Goal: Transaction & Acquisition: Purchase product/service

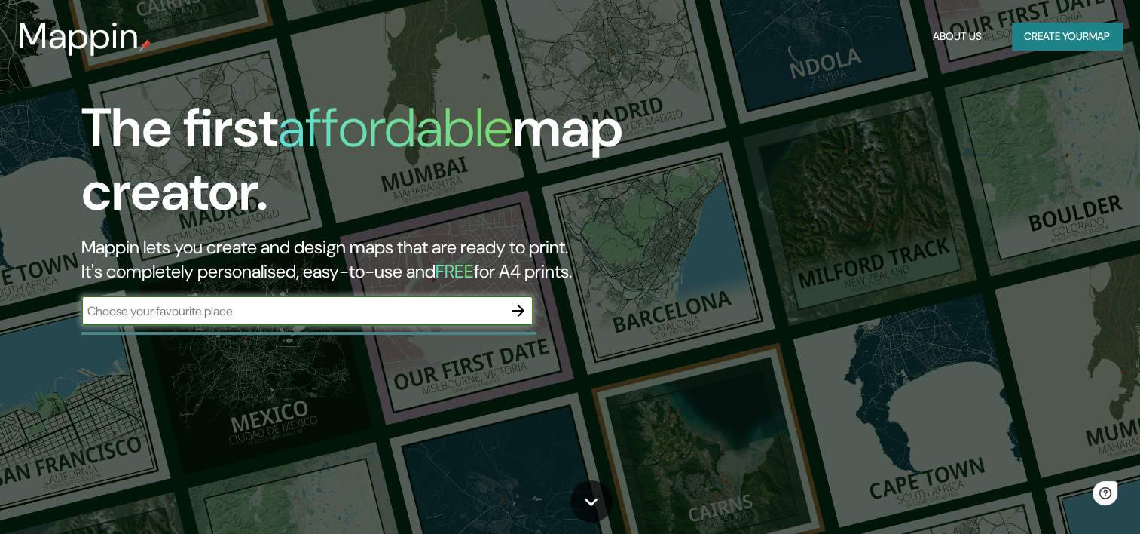
click at [390, 304] on input "text" at bounding box center [292, 310] width 422 height 17
click at [516, 313] on icon "button" at bounding box center [518, 310] width 18 height 18
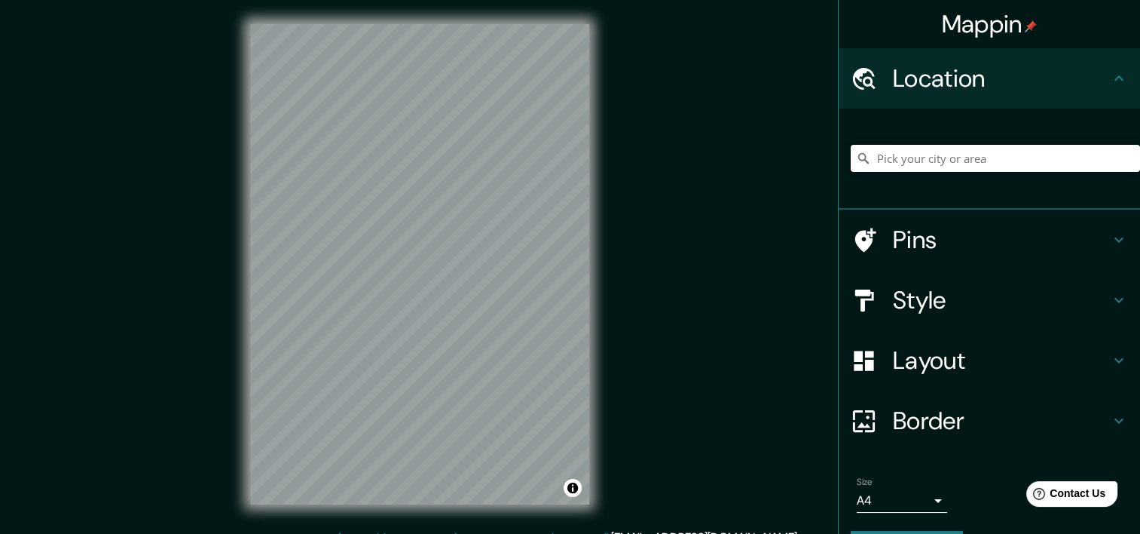
click at [1104, 157] on input "Pick your city or area" at bounding box center [995, 158] width 289 height 27
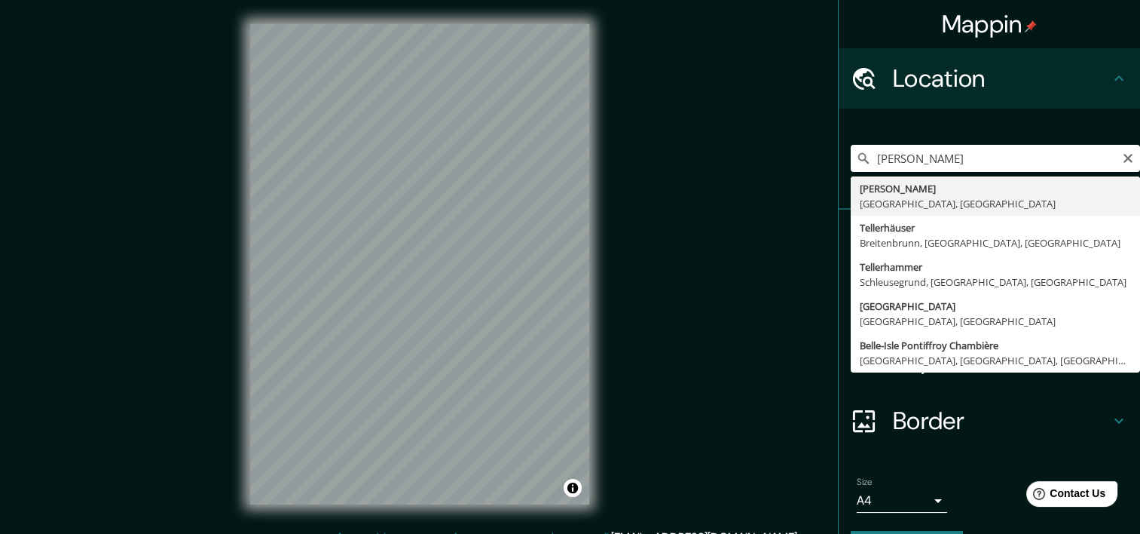
type input "[PERSON_NAME], [GEOGRAPHIC_DATA], [GEOGRAPHIC_DATA]"
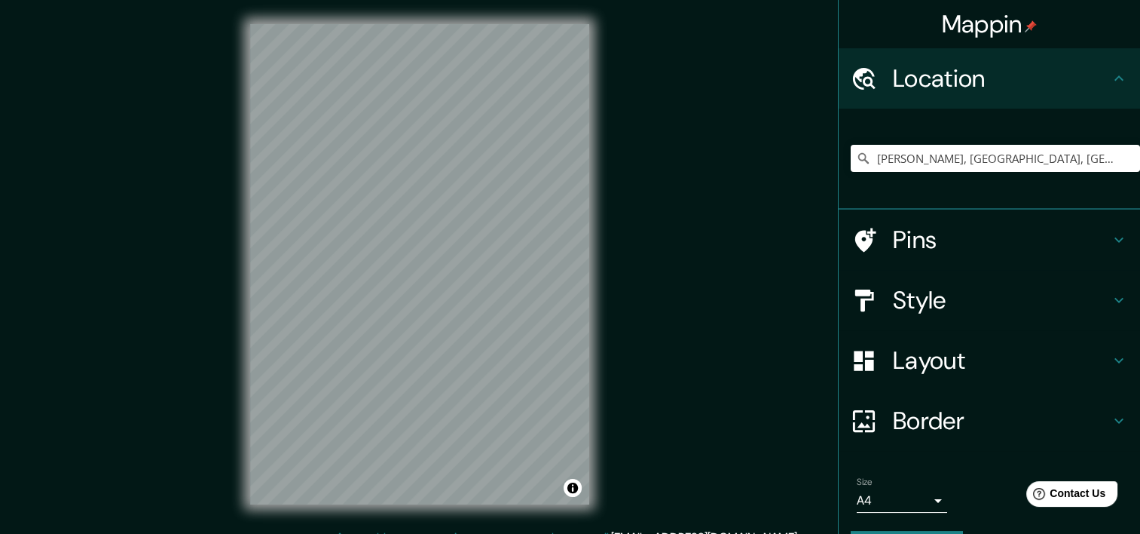
click at [873, 416] on div at bounding box center [872, 421] width 42 height 26
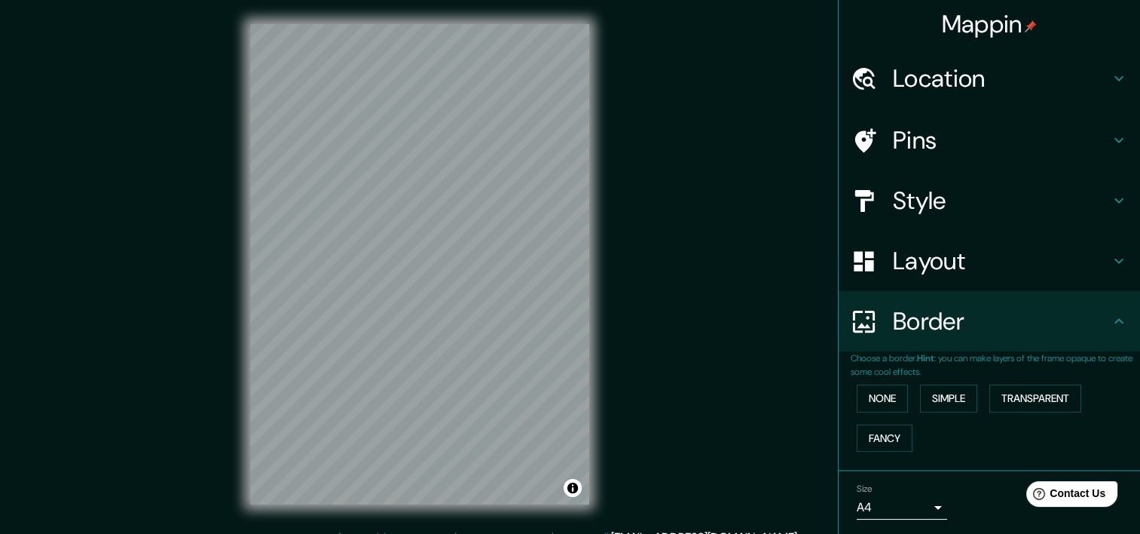
click at [938, 268] on h4 "Layout" at bounding box center [1001, 261] width 217 height 30
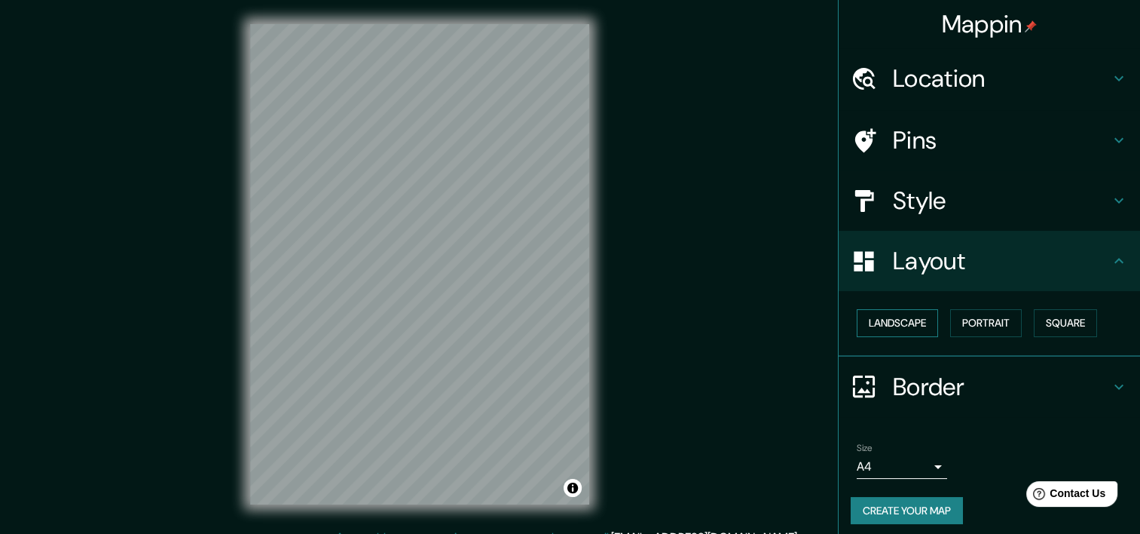
click at [904, 317] on button "Landscape" at bounding box center [897, 323] width 81 height 28
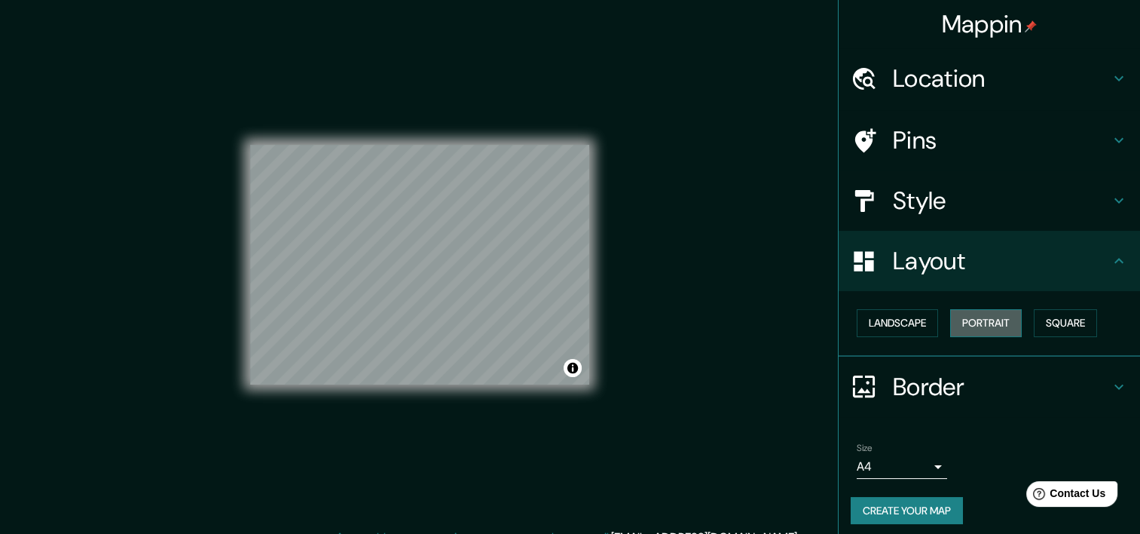
click at [980, 317] on button "Portrait" at bounding box center [986, 323] width 72 height 28
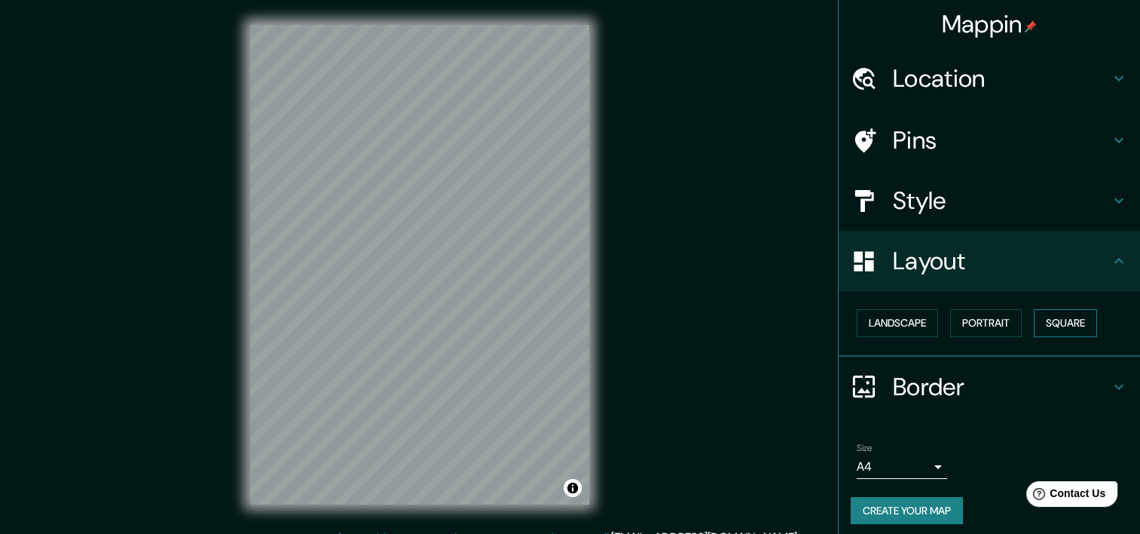
click at [1035, 319] on button "Square" at bounding box center [1065, 323] width 63 height 28
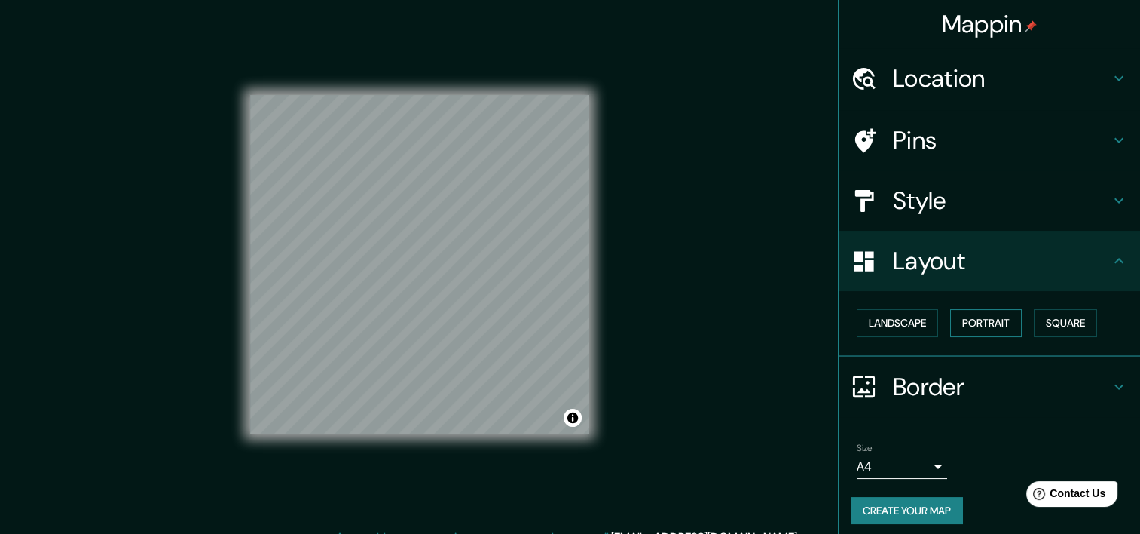
click at [950, 319] on button "Portrait" at bounding box center [986, 323] width 72 height 28
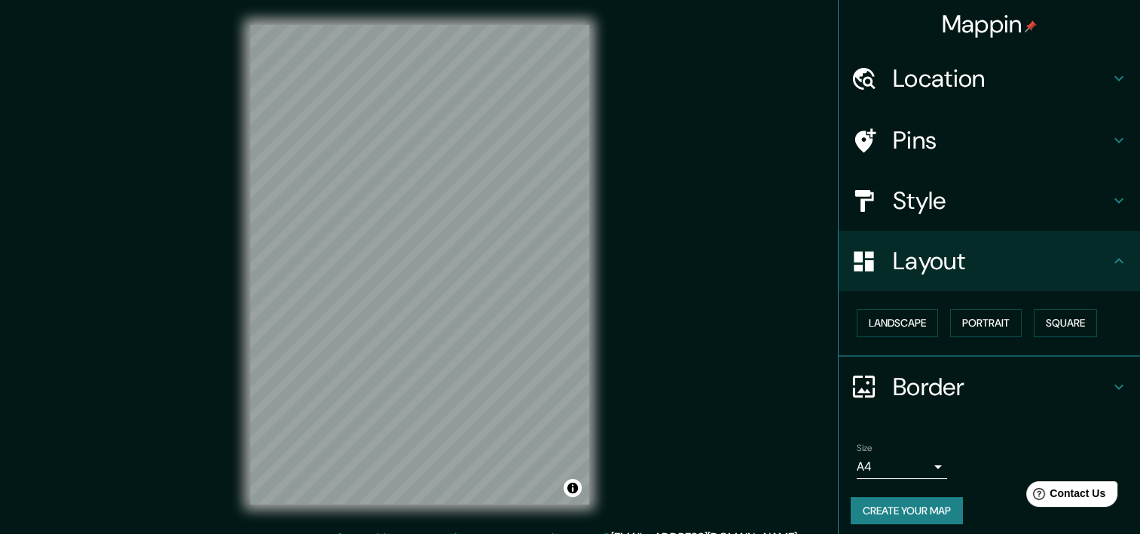
click at [912, 381] on h4 "Border" at bounding box center [1001, 387] width 217 height 30
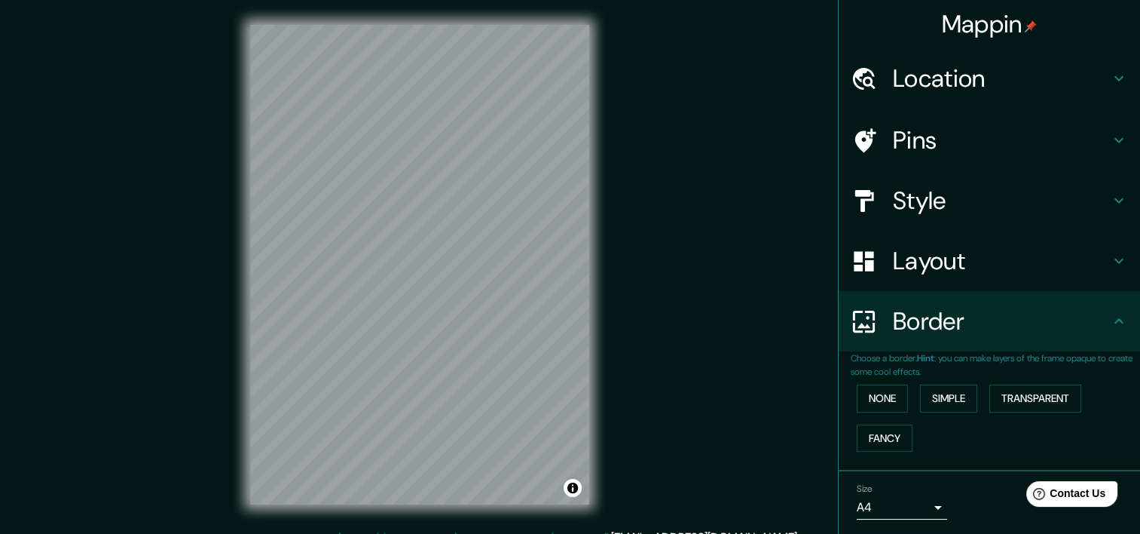
click at [959, 206] on h4 "Style" at bounding box center [1001, 200] width 217 height 30
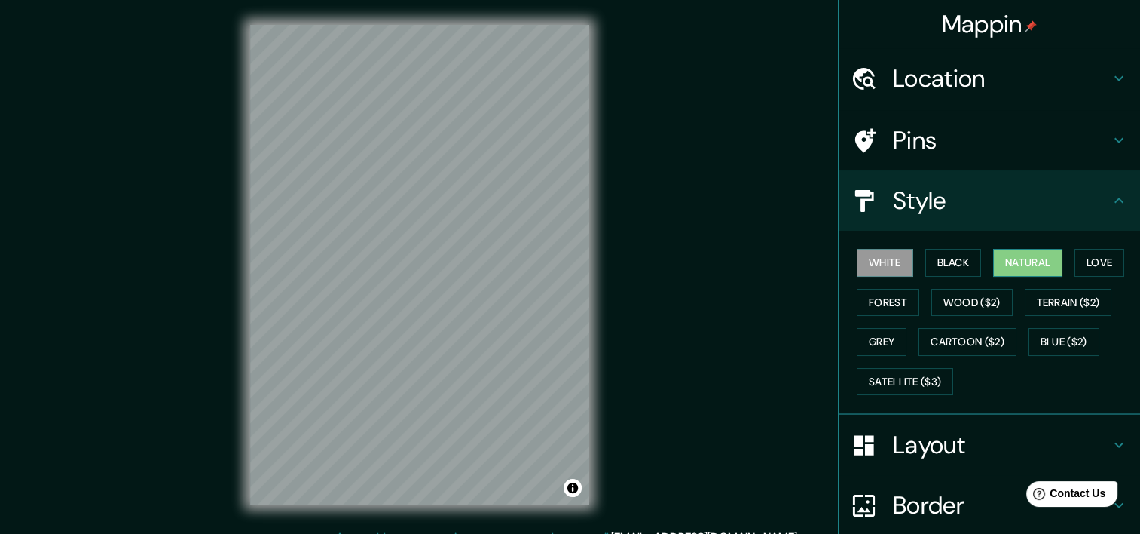
click at [1032, 262] on button "Natural" at bounding box center [1027, 263] width 69 height 28
click at [907, 301] on button "Forest" at bounding box center [888, 303] width 63 height 28
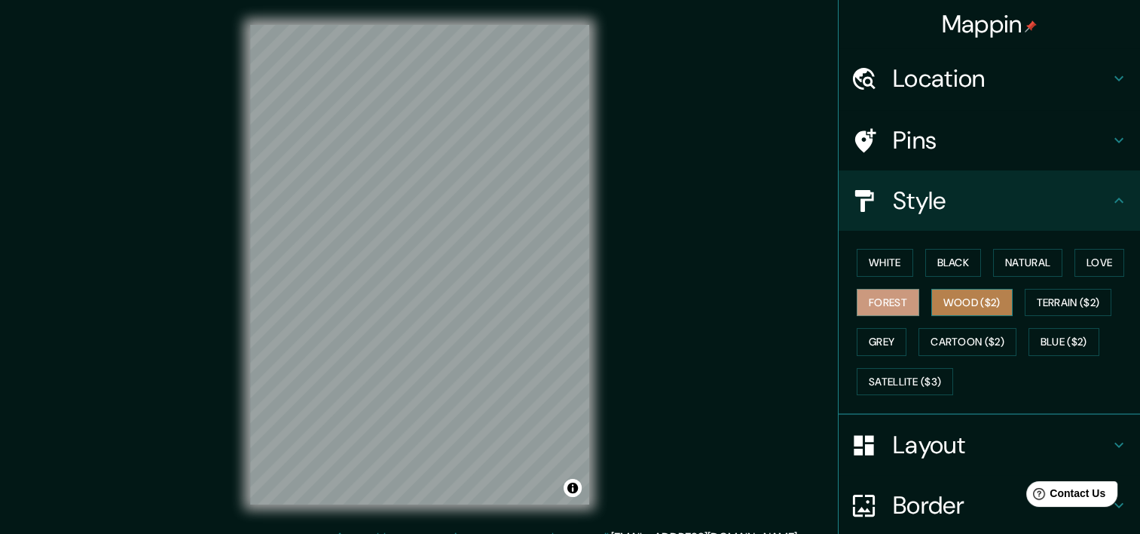
click at [950, 295] on button "Wood ($2)" at bounding box center [971, 303] width 81 height 28
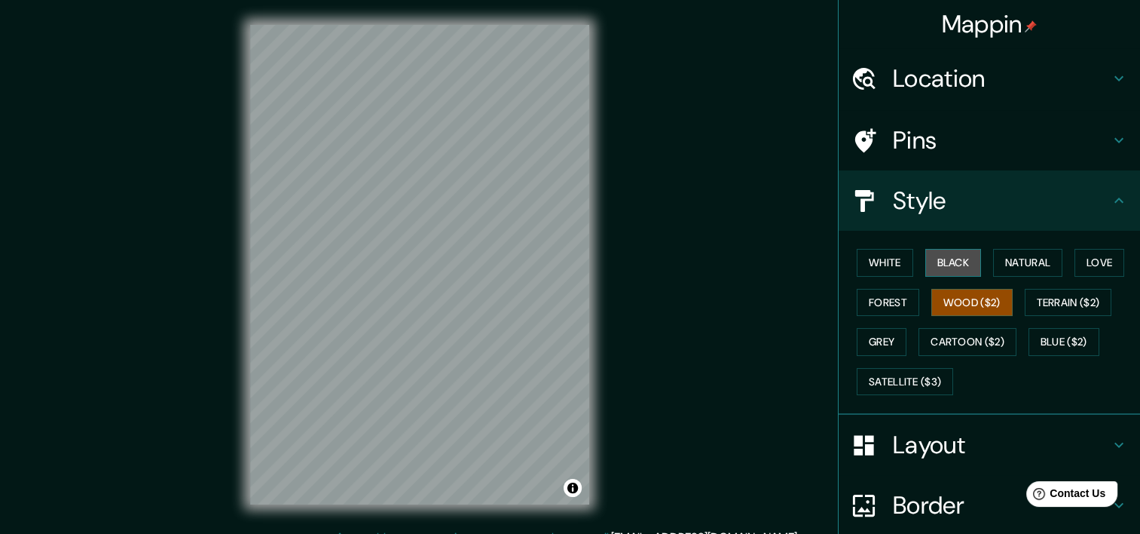
click at [937, 255] on button "Black" at bounding box center [953, 263] width 57 height 28
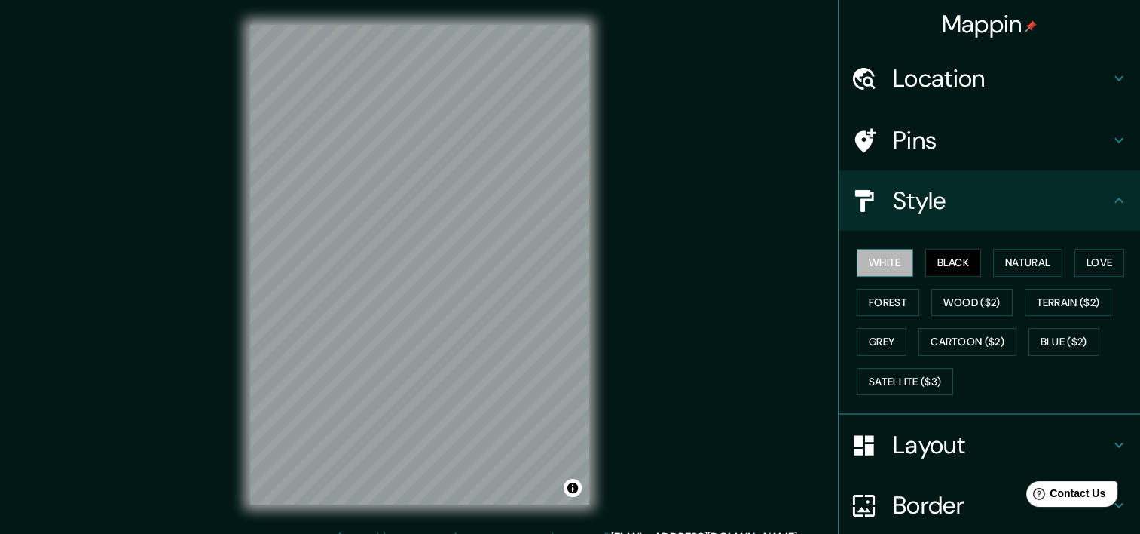
click at [858, 269] on button "White" at bounding box center [885, 263] width 57 height 28
click at [1075, 263] on button "Love" at bounding box center [1100, 263] width 50 height 28
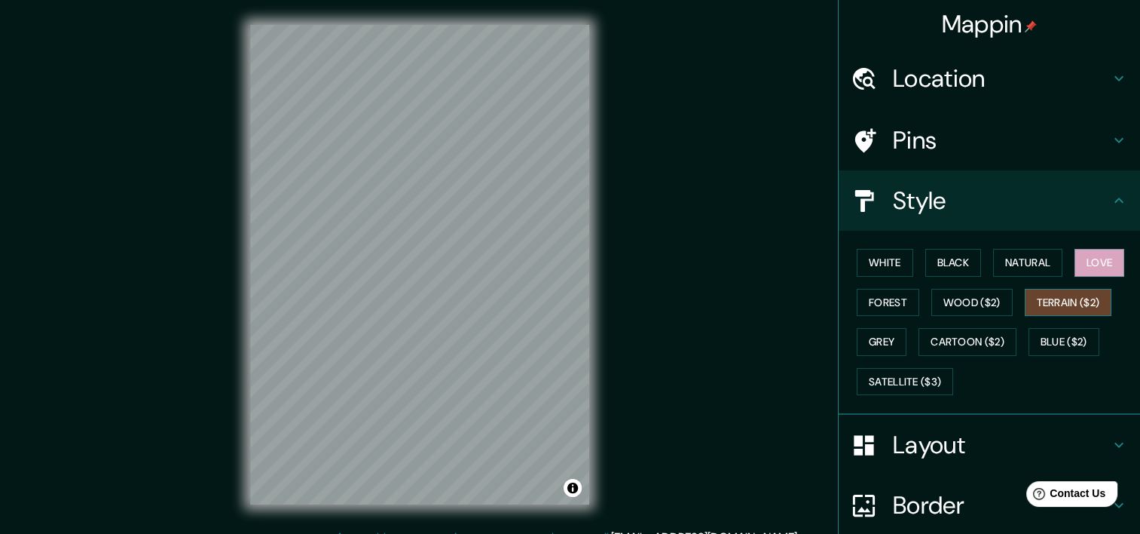
click at [1054, 301] on button "Terrain ($2)" at bounding box center [1068, 303] width 87 height 28
click at [1043, 338] on button "Blue ($2)" at bounding box center [1064, 342] width 71 height 28
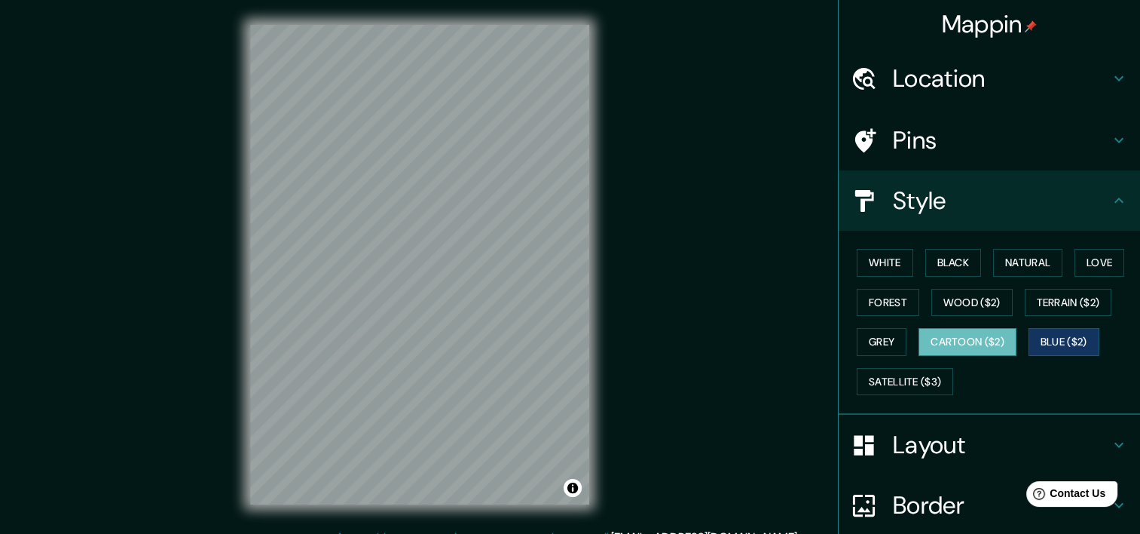
click at [965, 339] on button "Cartoon ($2)" at bounding box center [968, 342] width 98 height 28
click at [890, 335] on button "Grey" at bounding box center [882, 342] width 50 height 28
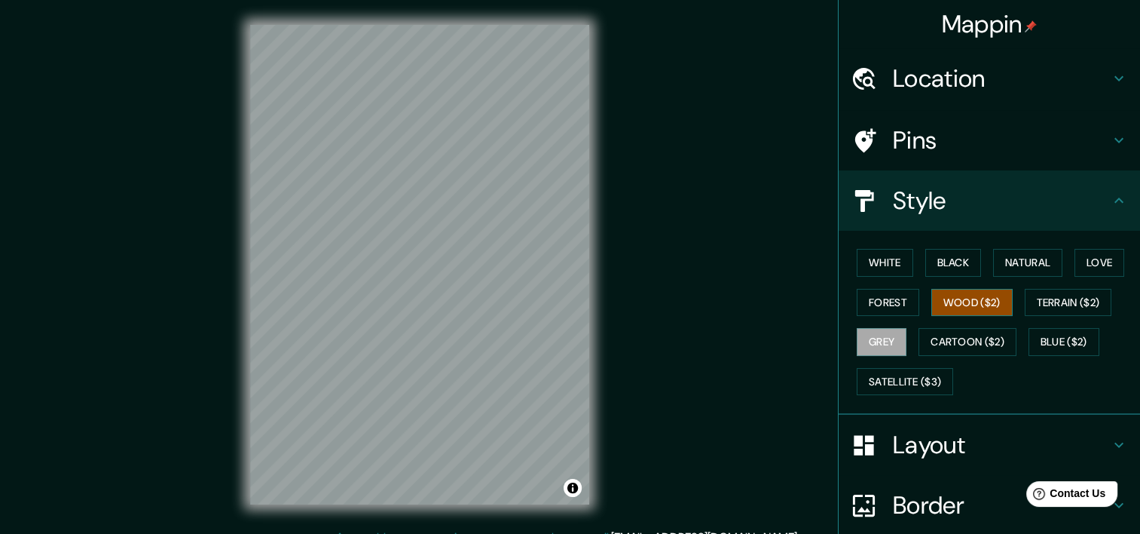
click at [980, 307] on button "Wood ($2)" at bounding box center [971, 303] width 81 height 28
click at [889, 295] on button "Forest" at bounding box center [888, 303] width 63 height 28
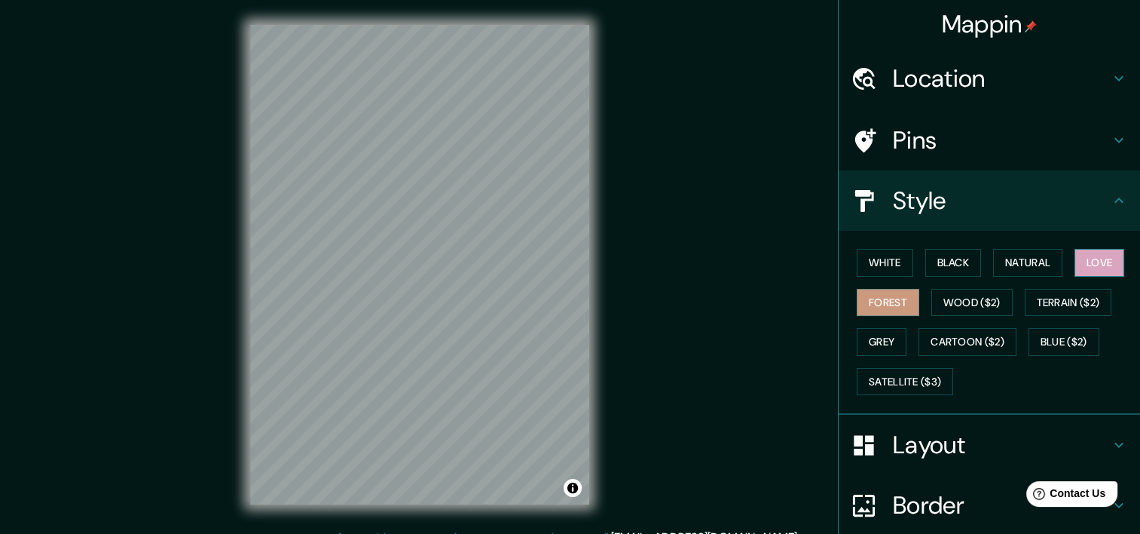
click at [1107, 266] on button "Love" at bounding box center [1100, 263] width 50 height 28
click at [1005, 262] on button "Natural" at bounding box center [1027, 263] width 69 height 28
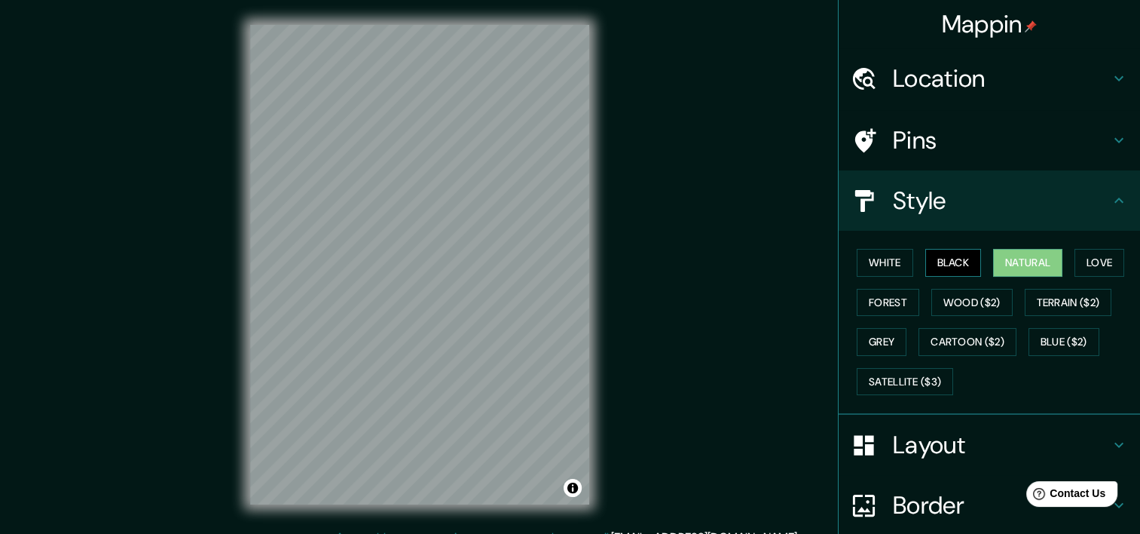
click at [956, 265] on button "Black" at bounding box center [953, 263] width 57 height 28
click at [866, 263] on button "White" at bounding box center [885, 263] width 57 height 28
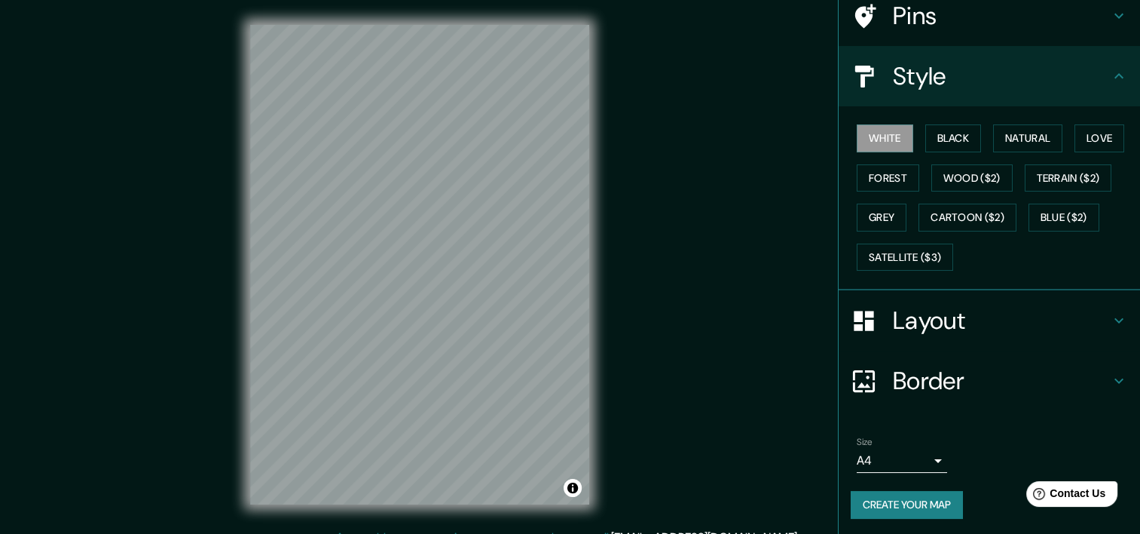
click at [907, 491] on button "Create your map" at bounding box center [907, 505] width 112 height 28
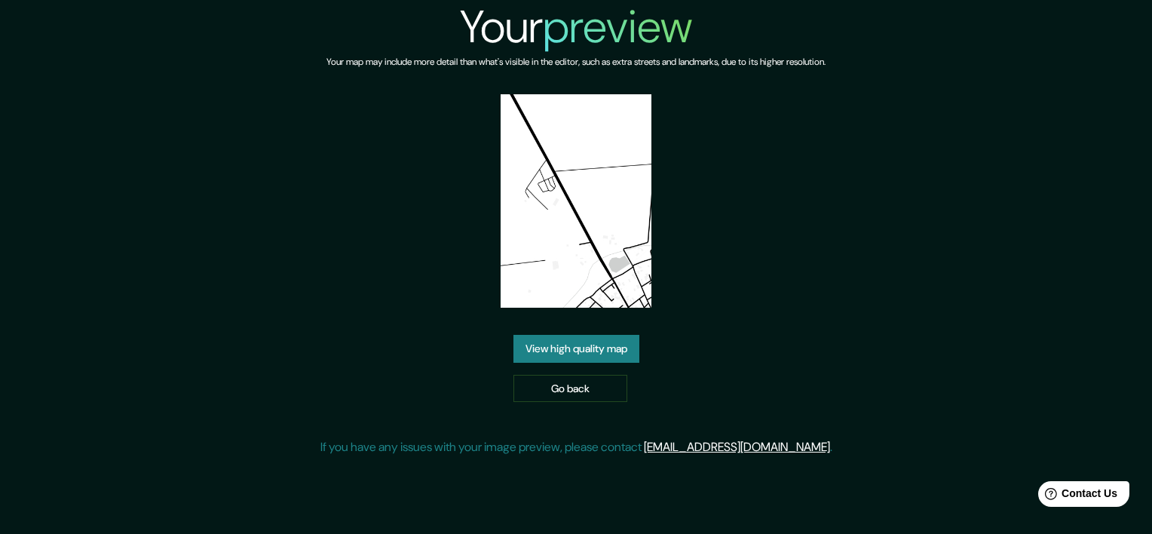
click at [582, 280] on img at bounding box center [575, 200] width 151 height 213
